Goal: Information Seeking & Learning: Learn about a topic

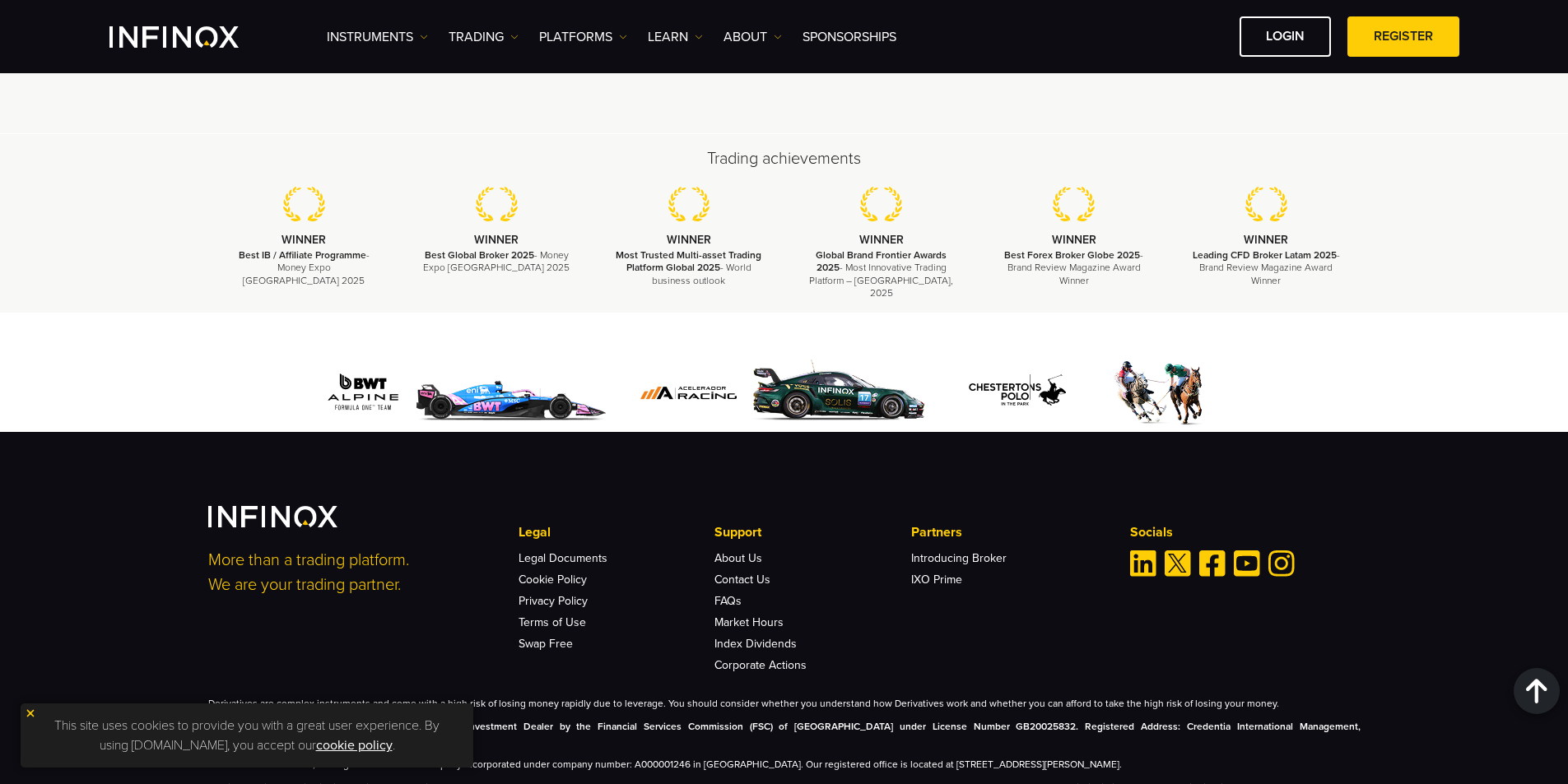
scroll to position [4973, 0]
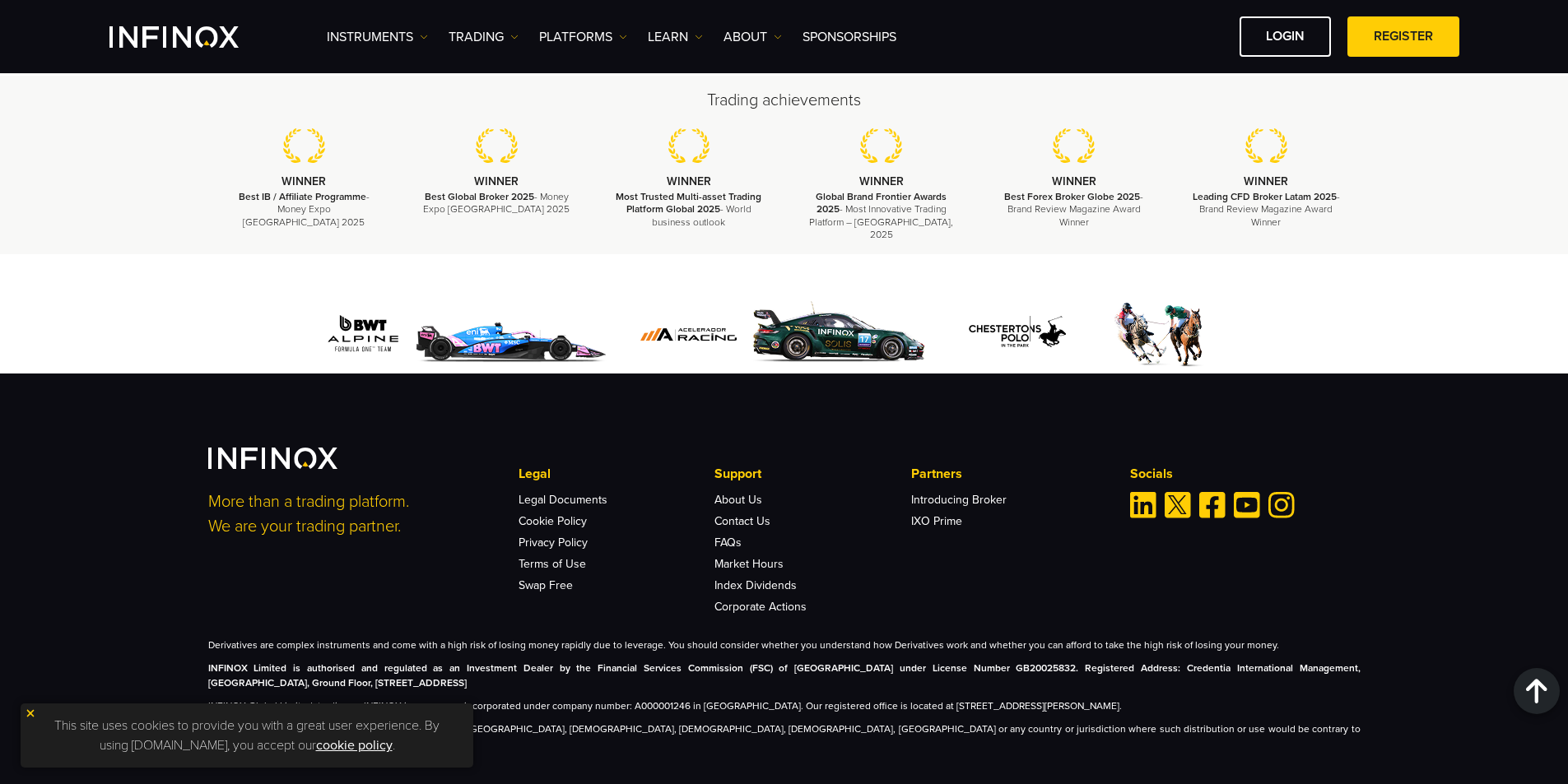
click at [26, 712] on img at bounding box center [30, 713] width 12 height 12
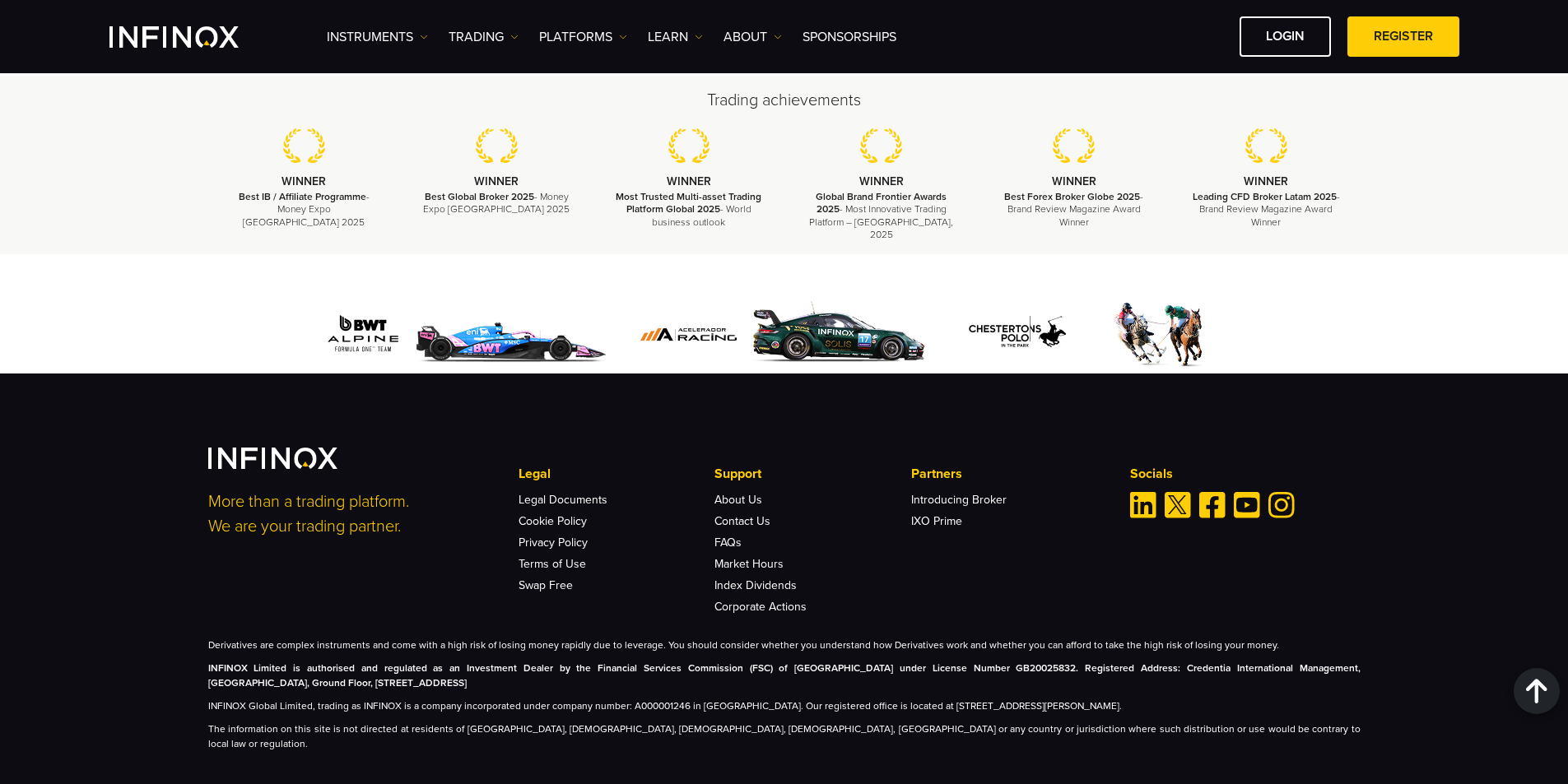
scroll to position [0, 0]
click at [279, 610] on div "More than a trading platform. We are your trading partner. Legal Legal Document…" at bounding box center [784, 600] width 1185 height 304
click at [754, 31] on link "ABOUT" at bounding box center [753, 37] width 59 height 20
click at [794, 83] on link "About INFINOX" at bounding box center [783, 89] width 120 height 35
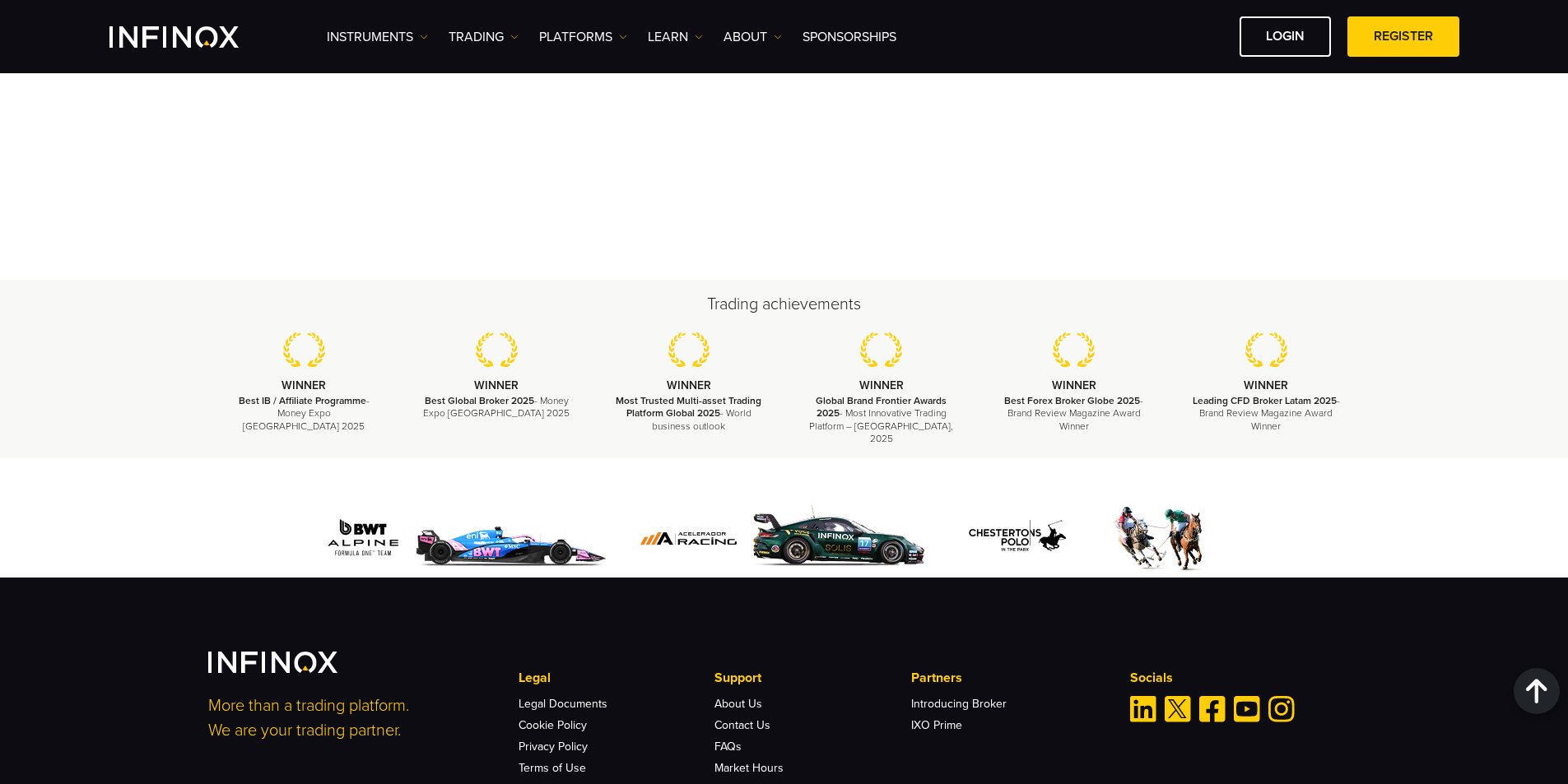
scroll to position [5927, 0]
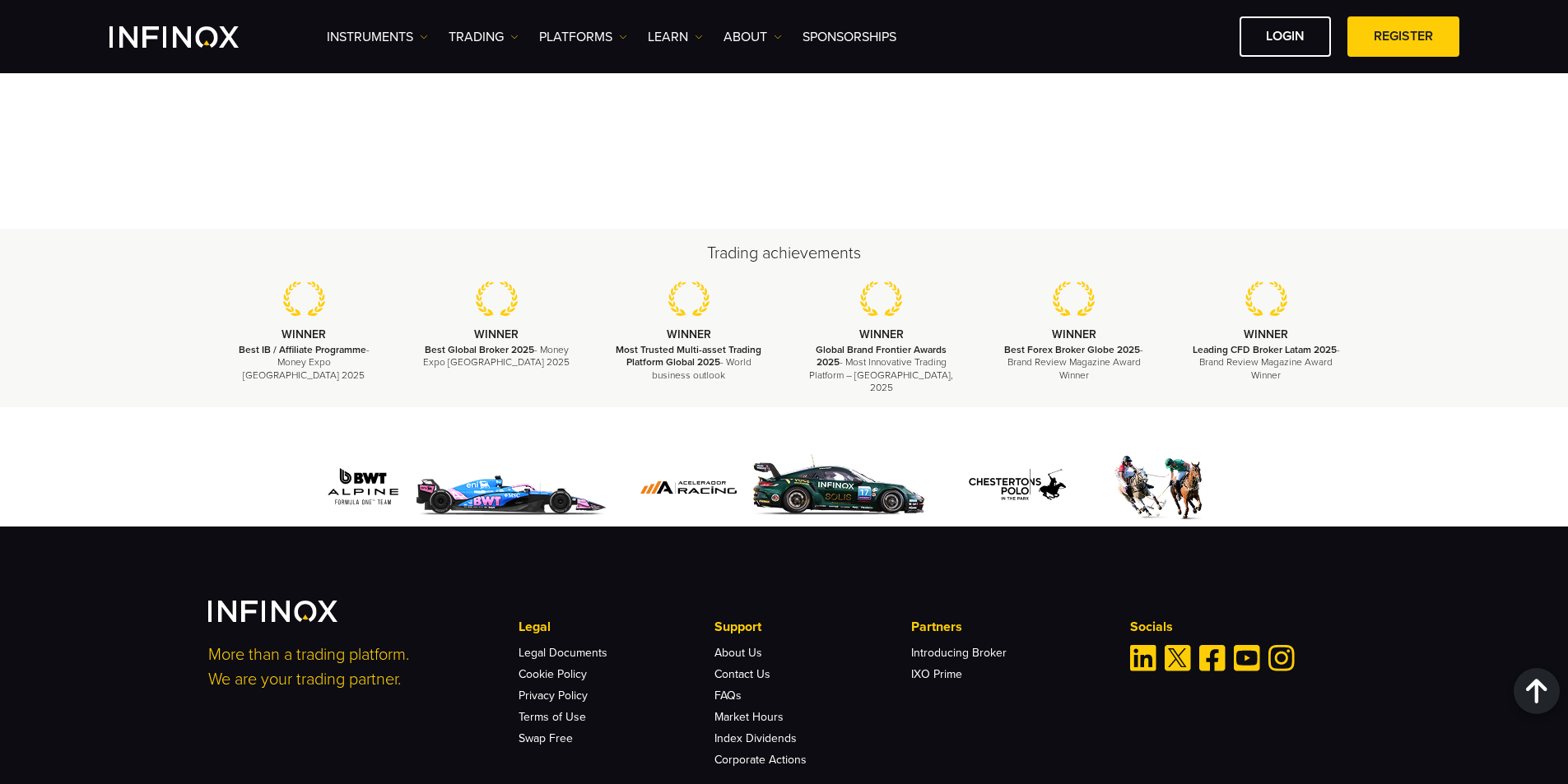
drag, startPoint x: 459, startPoint y: 659, endPoint x: 191, endPoint y: 652, distance: 268.1
click at [191, 652] on div "More than a trading platform. We are your trading partner. Legal Legal Document…" at bounding box center [784, 753] width 1185 height 304
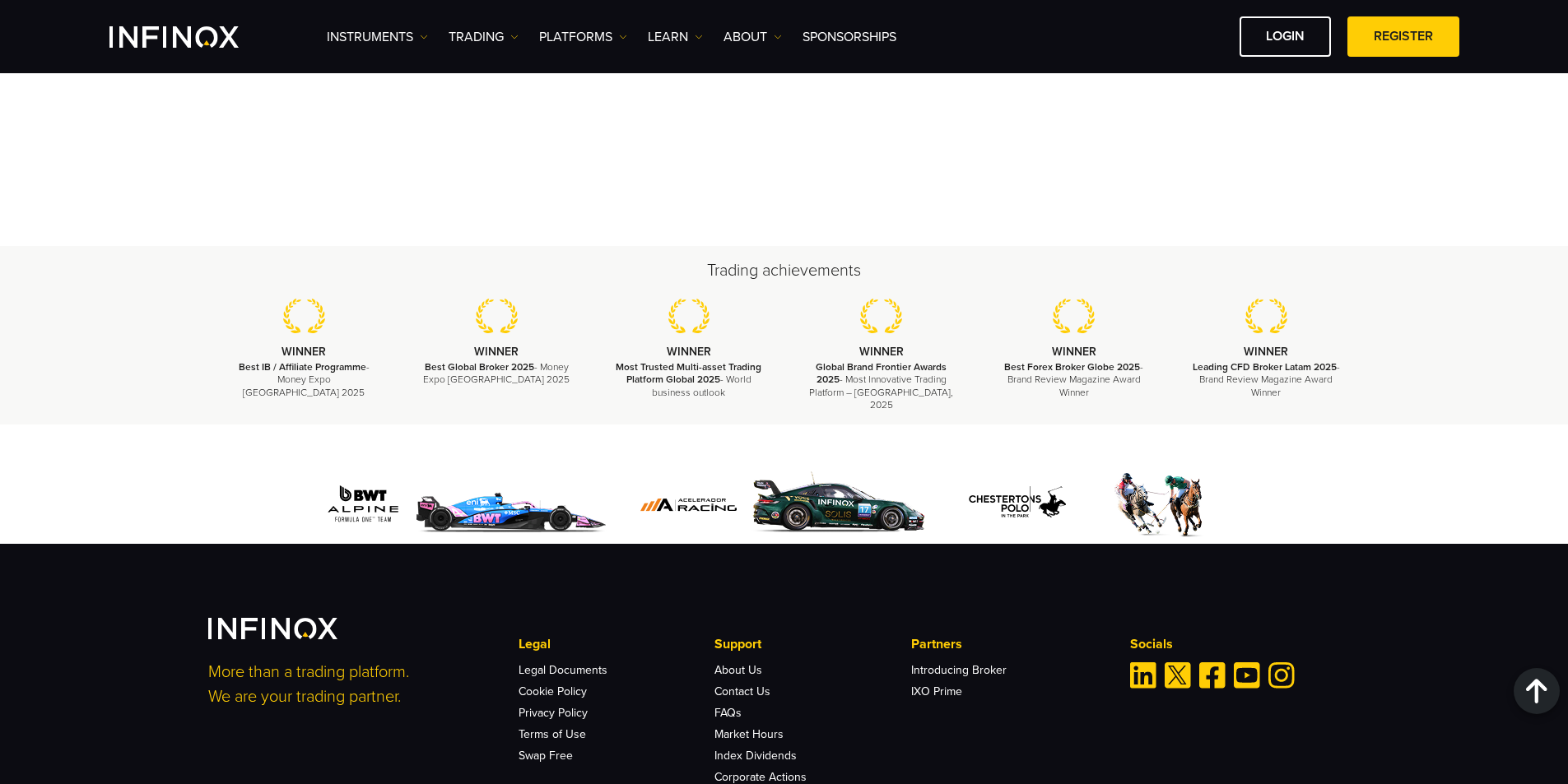
scroll to position [5927, 0]
